Goal: Task Accomplishment & Management: Use online tool/utility

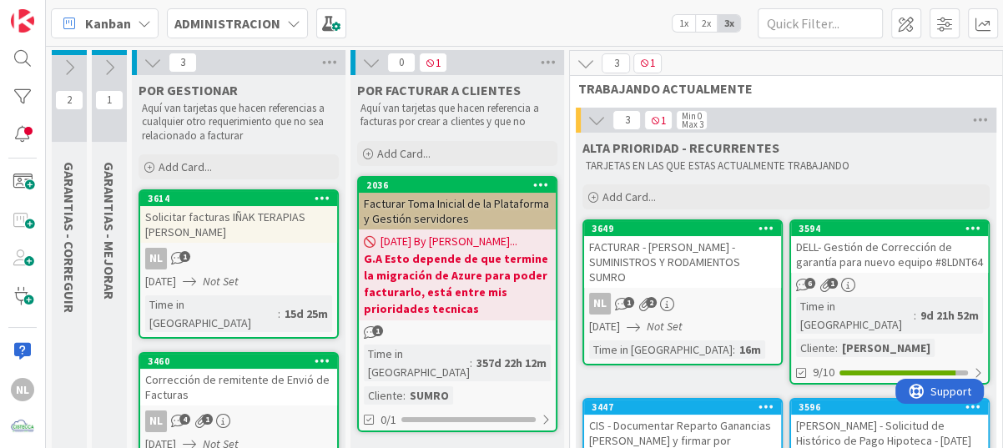
click at [670, 297] on icon at bounding box center [667, 304] width 14 height 14
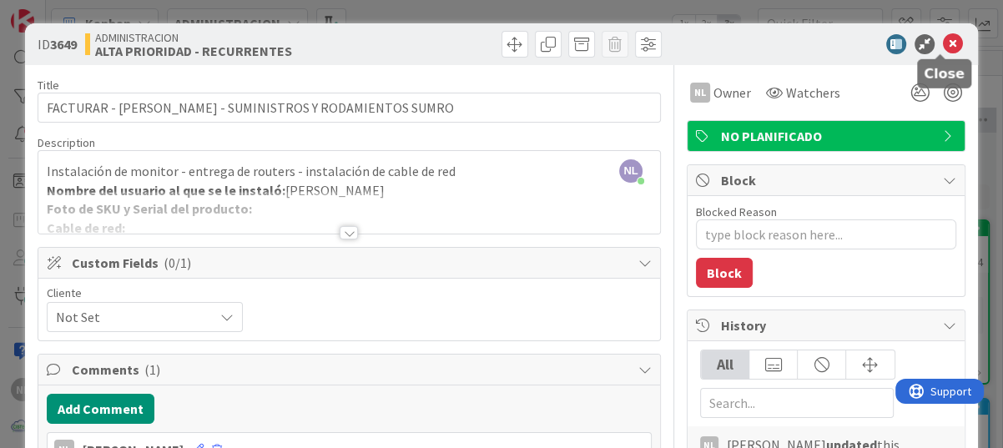
click at [943, 43] on icon at bounding box center [953, 44] width 20 height 20
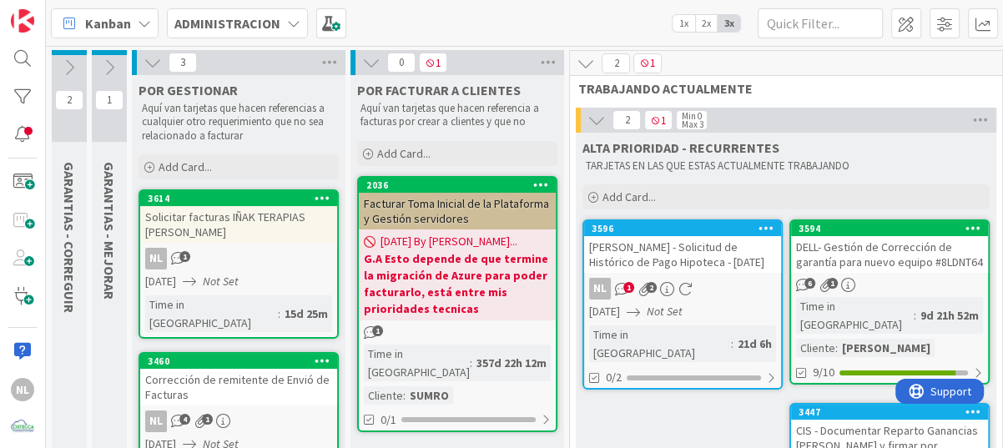
click at [895, 289] on div "6 1" at bounding box center [889, 285] width 197 height 14
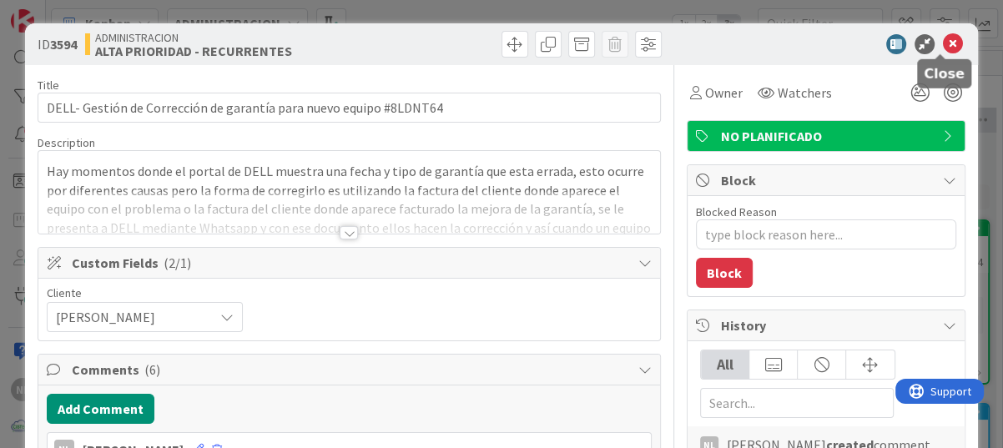
click at [943, 44] on icon at bounding box center [953, 44] width 20 height 20
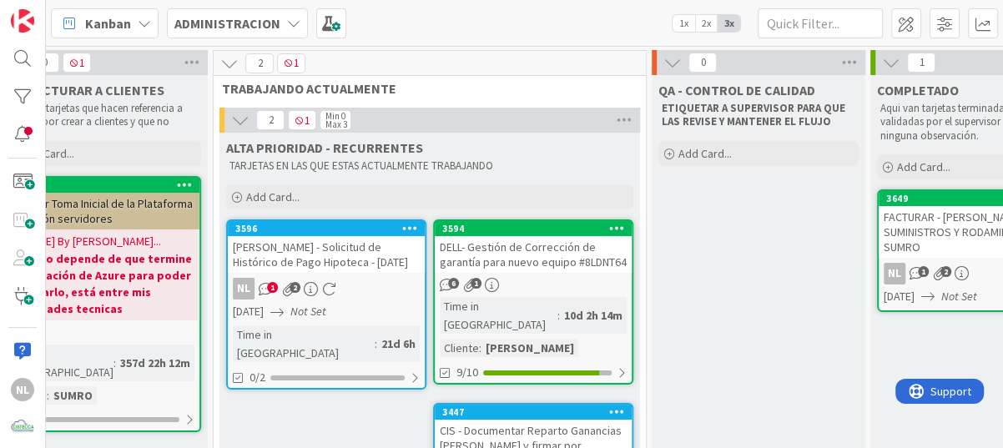
scroll to position [0, 445]
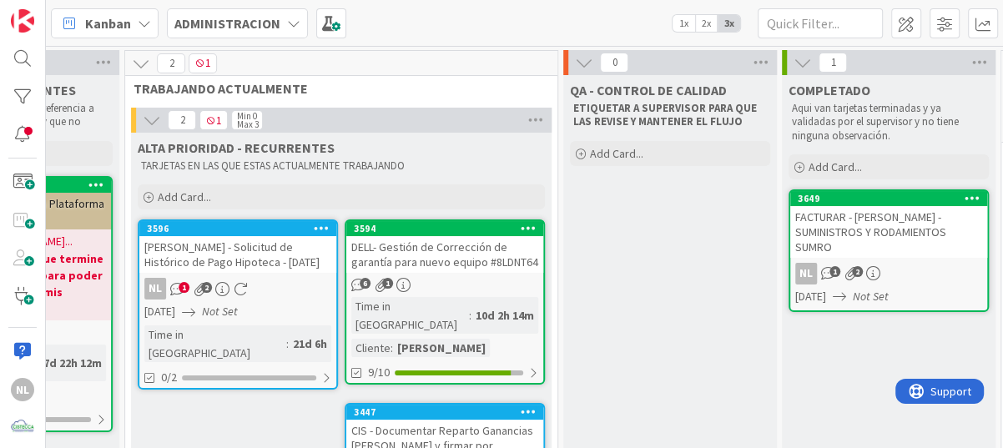
click at [891, 229] on div "FACTURAR - [PERSON_NAME] - SUMINISTROS Y RODAMIENTOS SUMRO" at bounding box center [888, 232] width 197 height 52
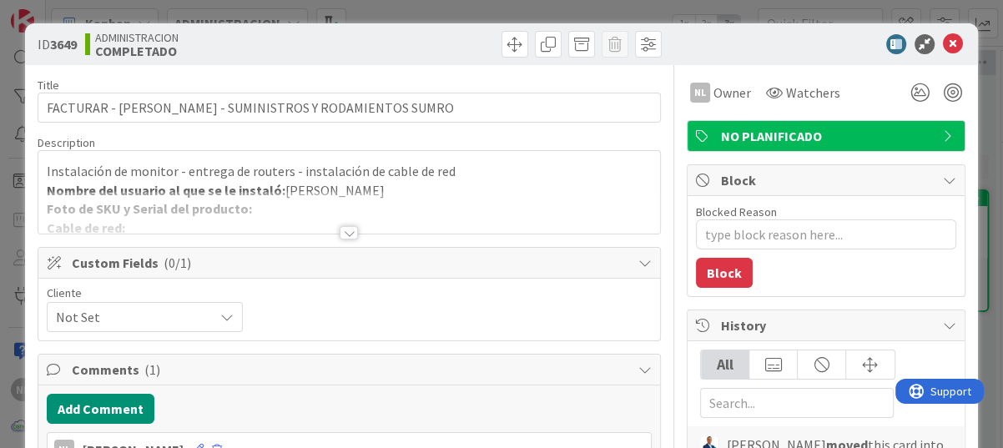
type textarea "x"
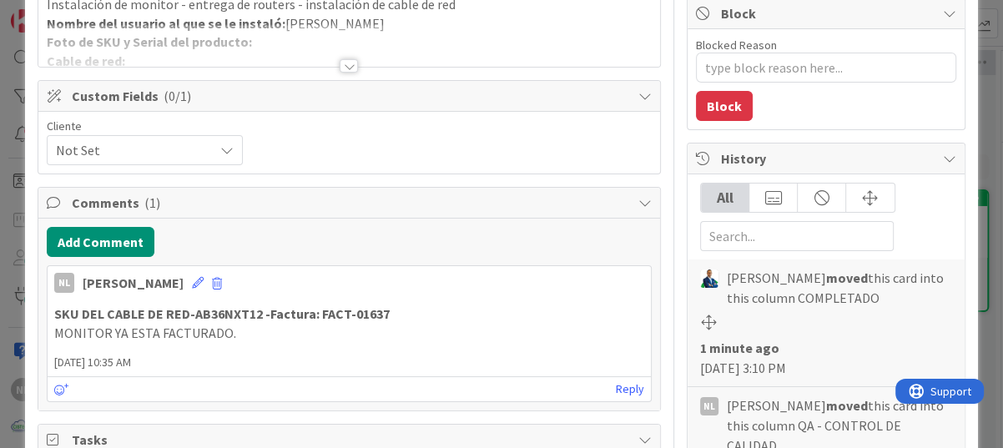
scroll to position [250, 0]
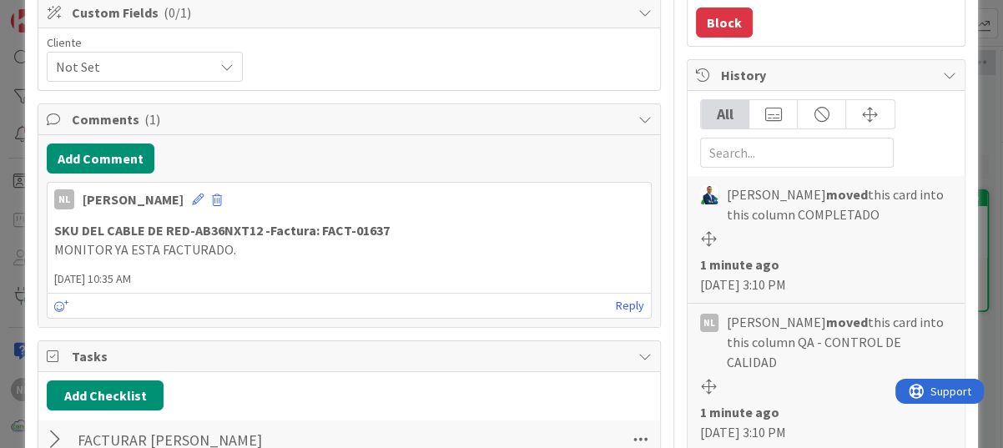
click at [236, 251] on p "MONITOR YA ESTA FACTURADO." at bounding box center [349, 249] width 590 height 19
click at [192, 195] on icon at bounding box center [198, 200] width 12 height 12
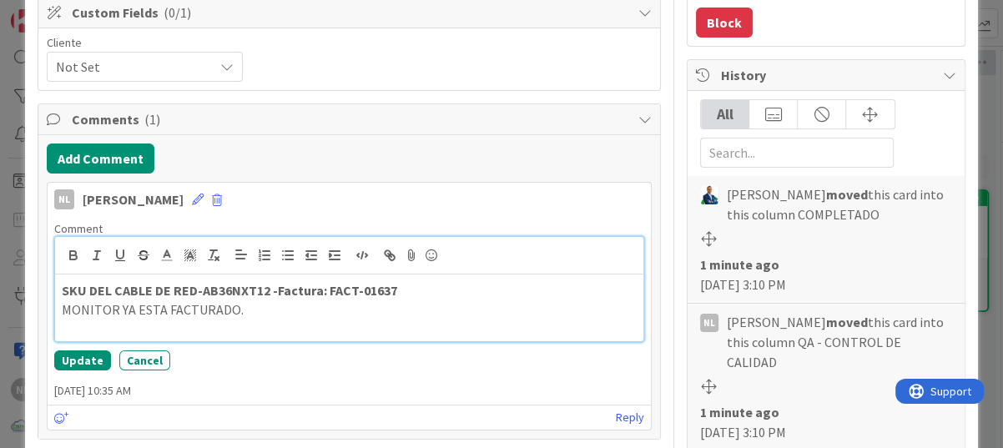
click at [133, 312] on p "MONITOR YA ESTA FACTURADO." at bounding box center [349, 309] width 575 height 19
drag, startPoint x: 154, startPoint y: 312, endPoint x: 188, endPoint y: 331, distance: 38.5
click at [188, 331] on div "SKU DEL CABLE DE RED-AB36NXT12 - Factura: FACT-01637 MONITOR YA habia ESTA FACT…" at bounding box center [349, 308] width 588 height 67
drag, startPoint x: 270, startPoint y: 311, endPoint x: 133, endPoint y: 315, distance: 137.7
click at [133, 315] on p "MONITOR YA habia ESTA FACTURADO." at bounding box center [349, 309] width 575 height 19
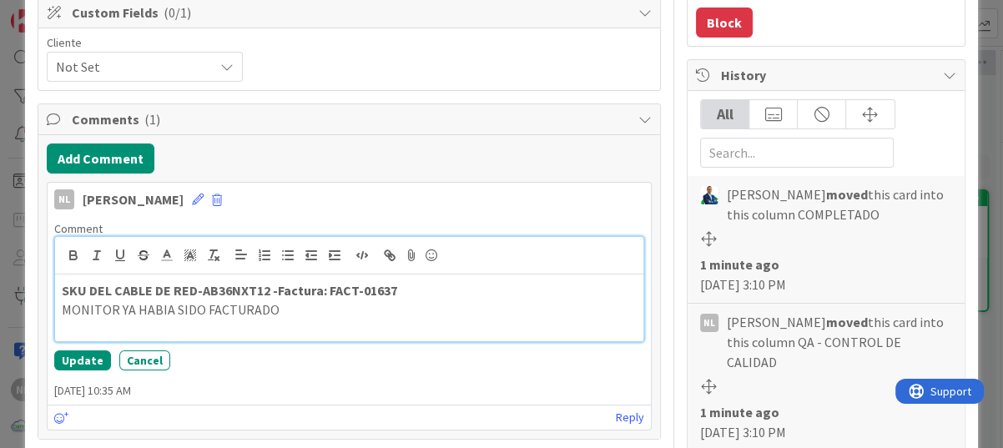
click at [325, 320] on div "SKU DEL CABLE DE RED-AB36NXT12 - Factura: FACT-01637 MONITOR YA HABIA SIDO FACT…" at bounding box center [349, 308] width 588 height 67
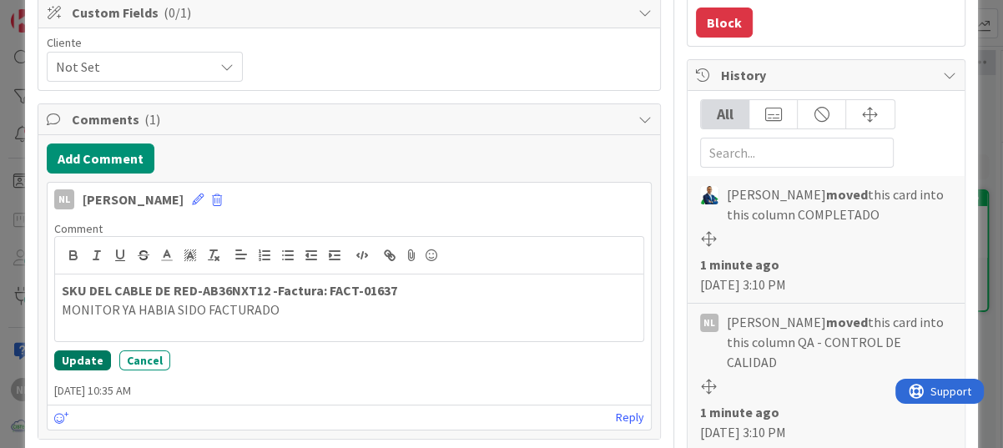
click at [69, 352] on button "Update" at bounding box center [82, 361] width 57 height 20
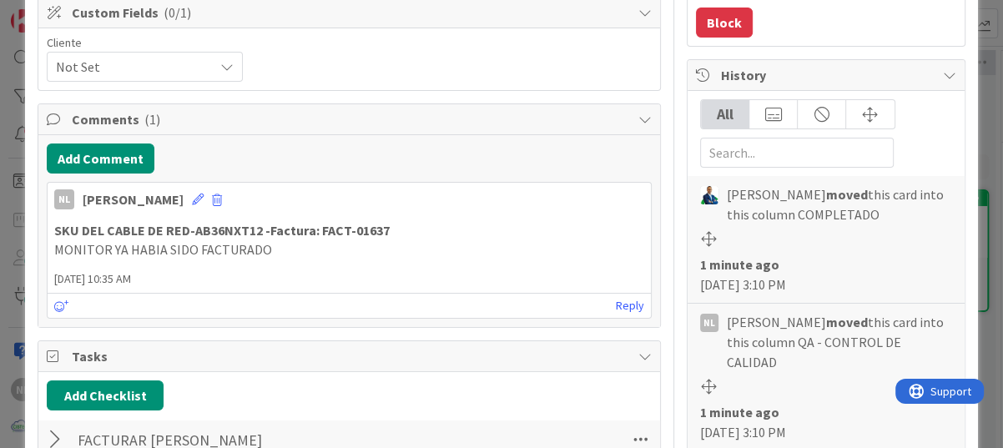
type textarea "x"
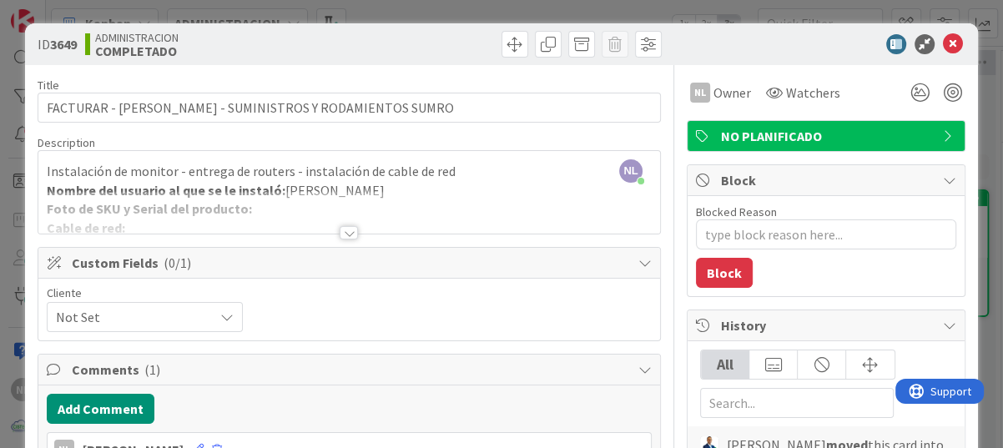
scroll to position [0, 0]
click at [943, 41] on icon at bounding box center [953, 44] width 20 height 20
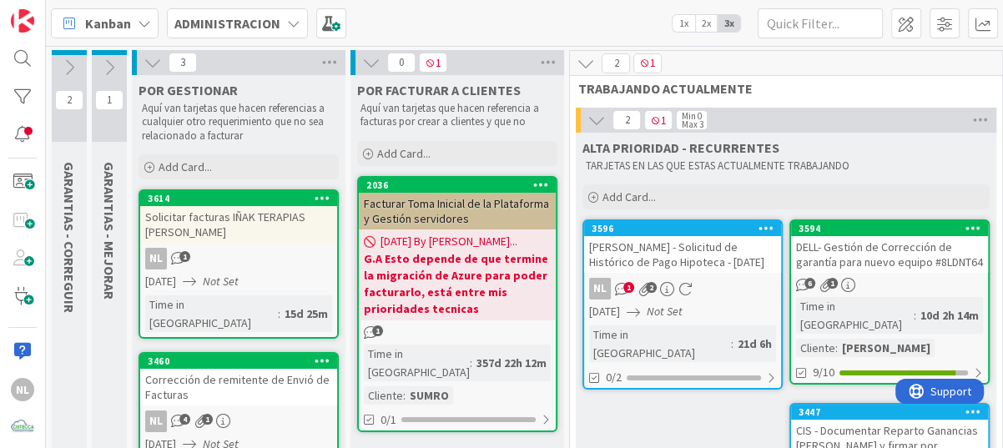
click at [70, 67] on icon at bounding box center [69, 67] width 18 height 18
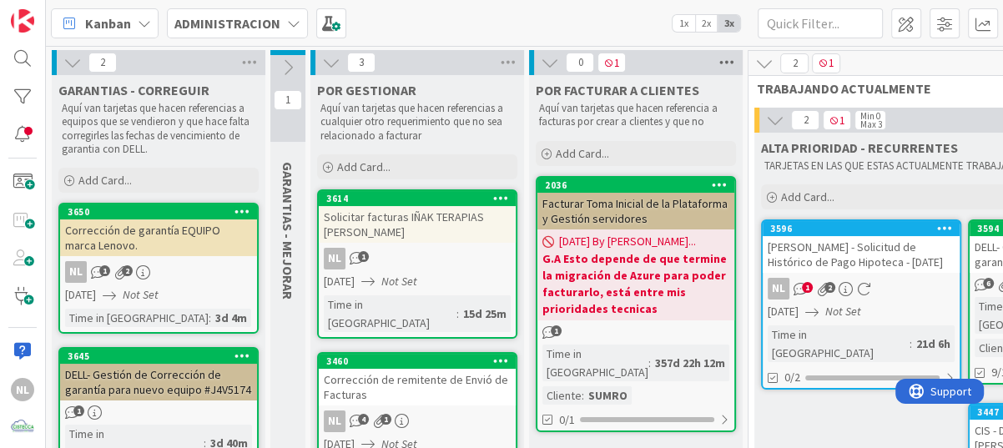
click at [720, 63] on icon at bounding box center [727, 62] width 22 height 25
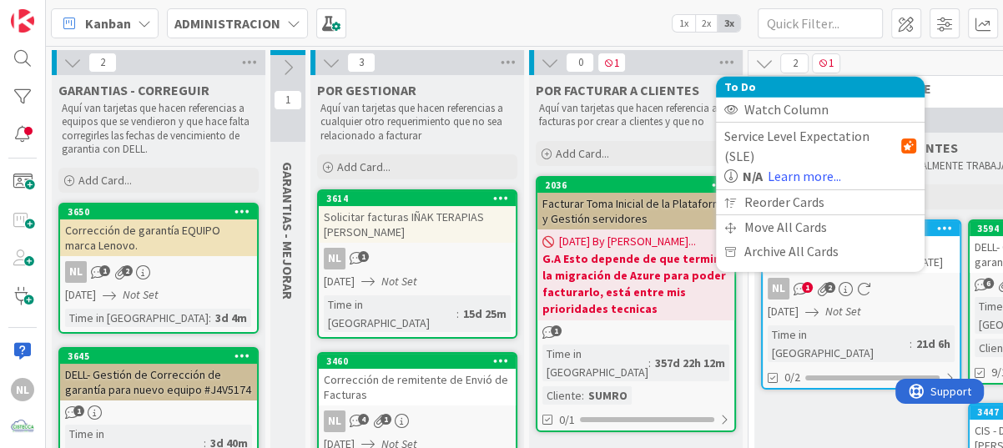
click at [546, 63] on icon at bounding box center [550, 62] width 18 height 18
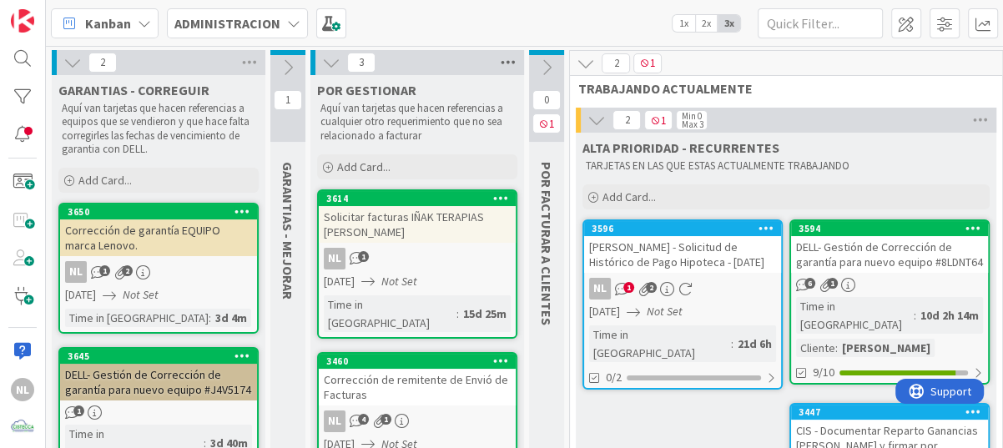
click at [512, 60] on icon at bounding box center [508, 62] width 22 height 25
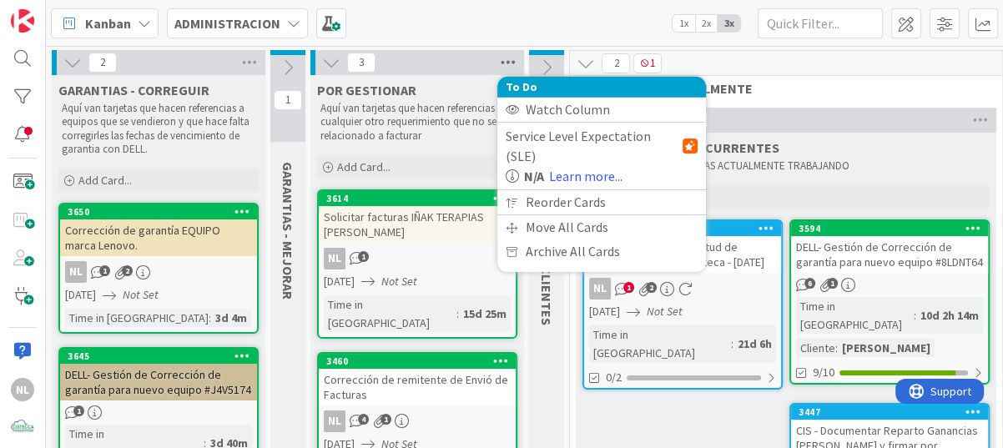
click at [502, 64] on icon at bounding box center [508, 62] width 22 height 25
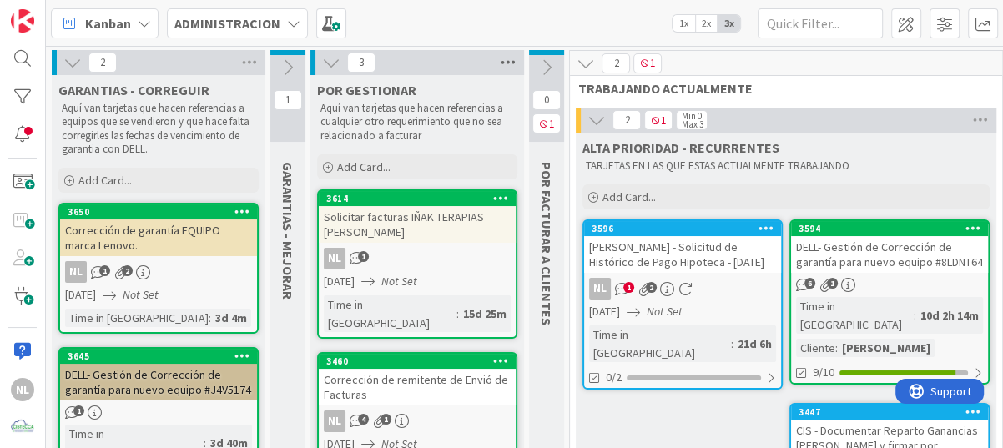
click at [502, 64] on icon at bounding box center [508, 62] width 22 height 25
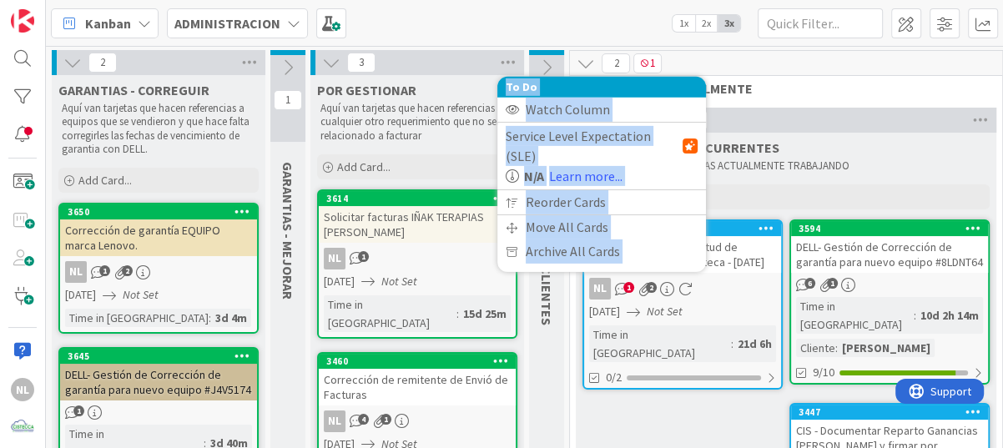
click at [339, 60] on icon at bounding box center [331, 62] width 18 height 18
